Goal: Communication & Community: Ask a question

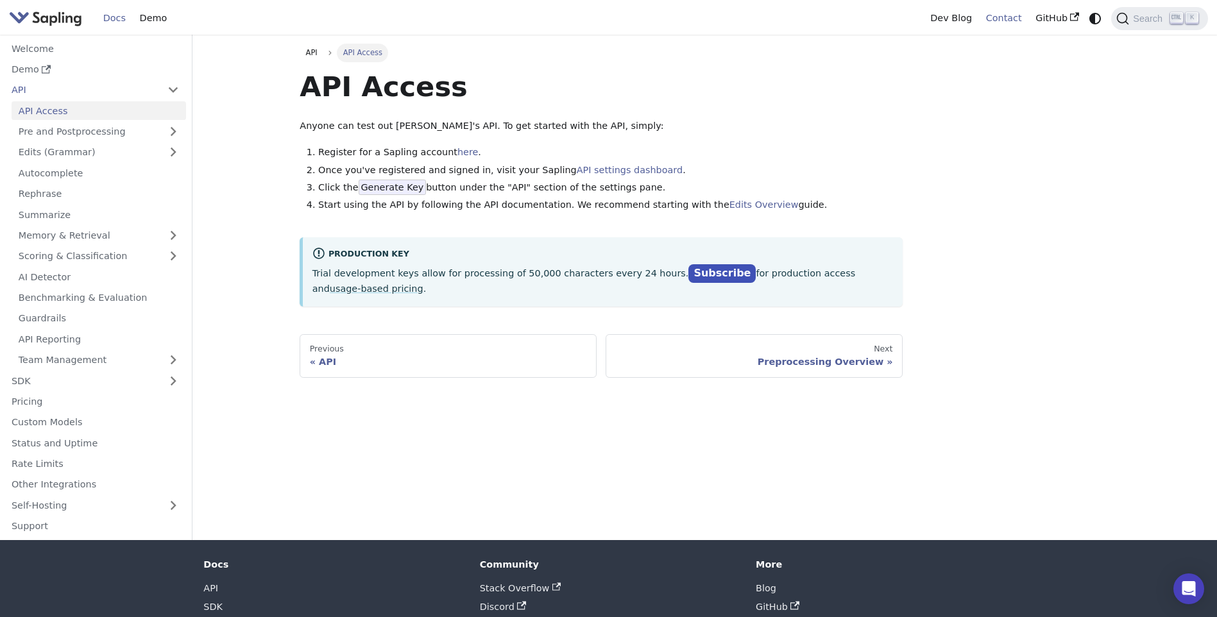
click at [999, 19] on link "Contact" at bounding box center [1004, 18] width 50 height 20
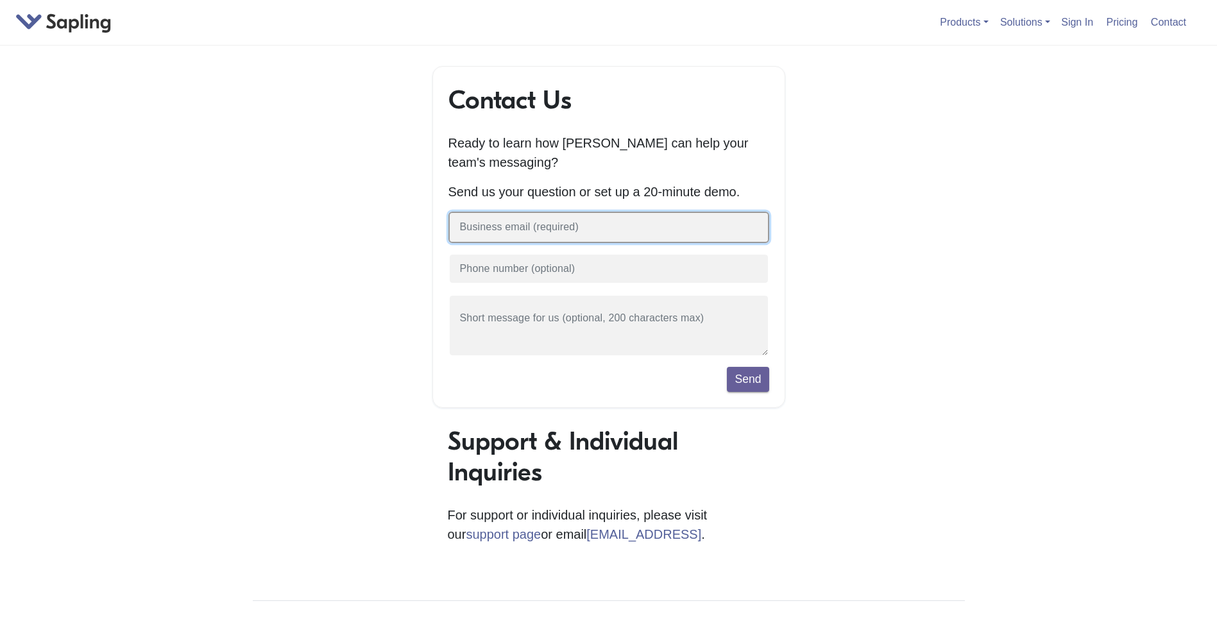
click at [526, 235] on input "text" at bounding box center [608, 227] width 321 height 31
type input "[PERSON_NAME][EMAIL_ADDRESS][DOMAIN_NAME]"
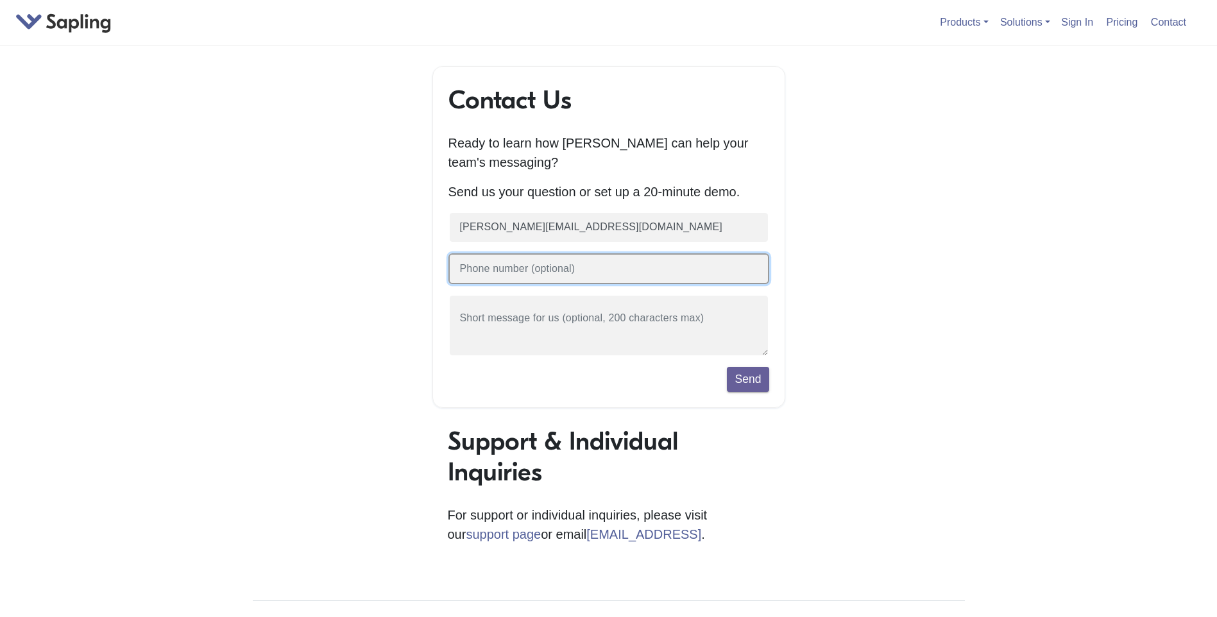
click at [530, 276] on input "text" at bounding box center [608, 268] width 321 height 31
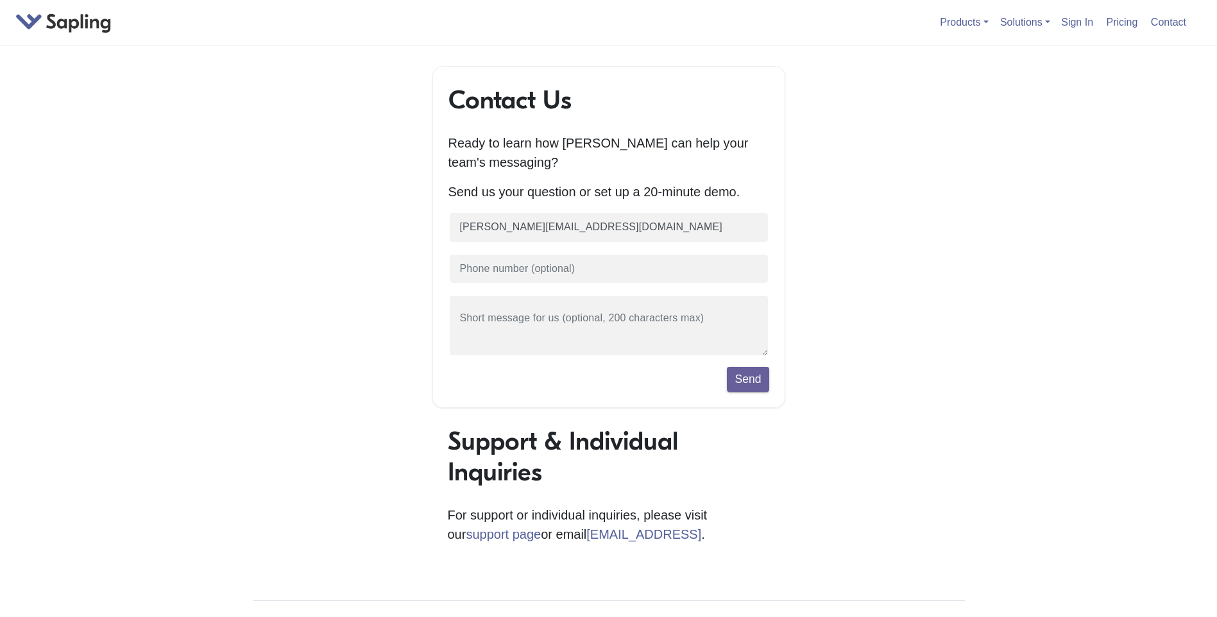
click at [356, 291] on div "Contact Us Ready to learn how Sapling can help your team's messaging? Send us y…" at bounding box center [608, 453] width 731 height 774
click at [504, 321] on textarea at bounding box center [608, 325] width 321 height 62
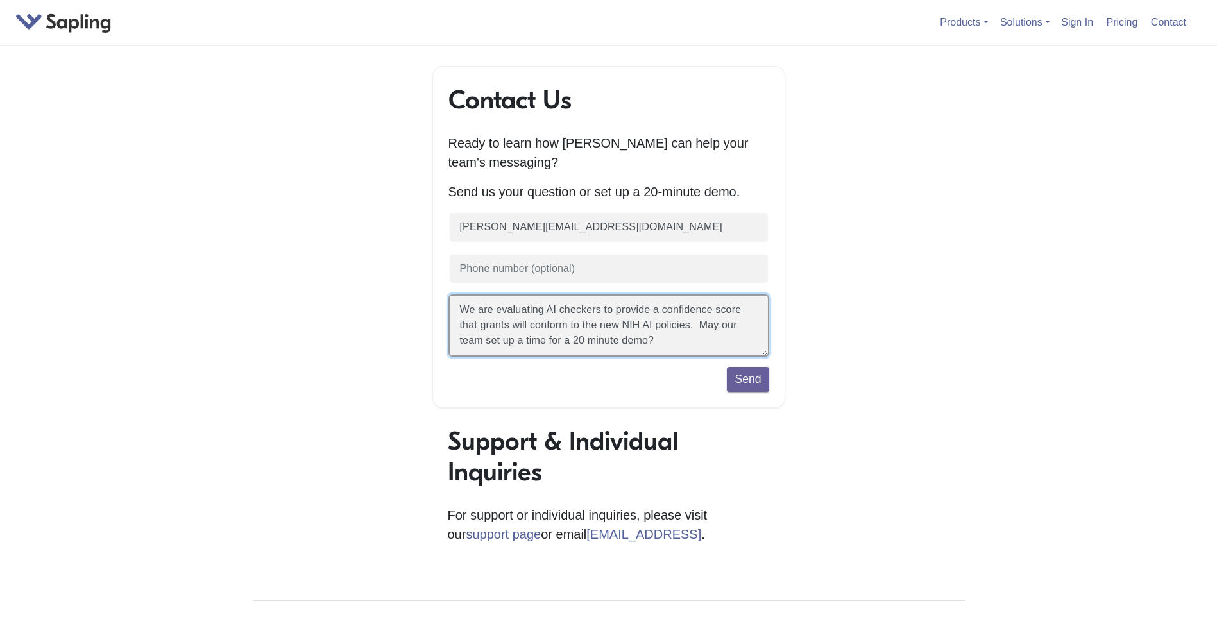
scroll to position [15, 0]
drag, startPoint x: 732, startPoint y: 341, endPoint x: 663, endPoint y: 338, distance: 69.3
click at [663, 338] on textarea "We are evaluating AI checkers to provide a confidence score that grants will co…" at bounding box center [608, 325] width 321 height 62
click at [511, 321] on textarea "We are evaluating AI checkers to provide a confidence score that grants will co…" at bounding box center [608, 325] width 321 height 62
type textarea "We are evaluating AI checkers to provide a confidence score that grants from BC…"
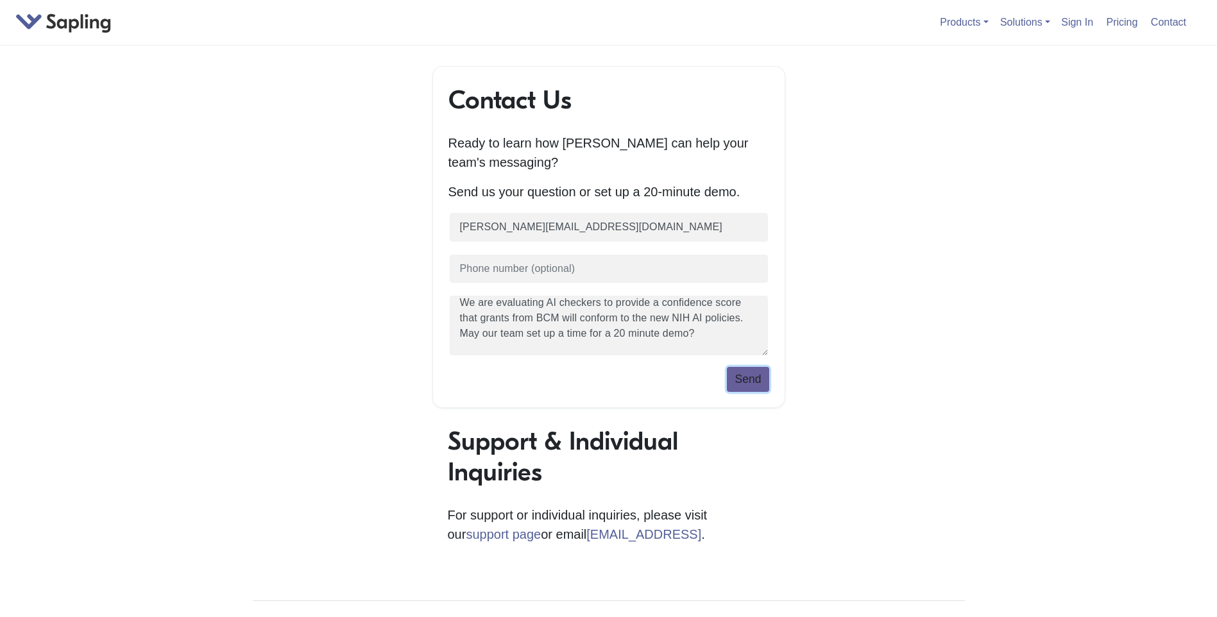
click at [749, 387] on button "Send" at bounding box center [748, 379] width 42 height 24
